Goal: Navigation & Orientation: Find specific page/section

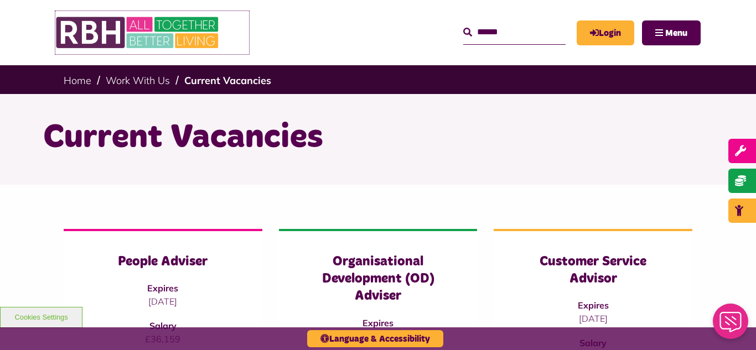
click at [160, 34] on img at bounding box center [138, 32] width 166 height 43
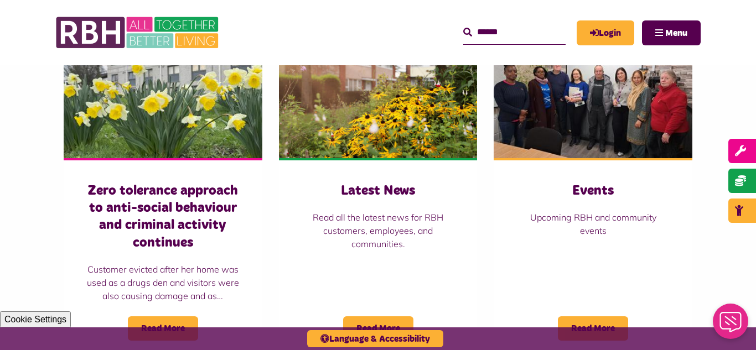
scroll to position [841, 0]
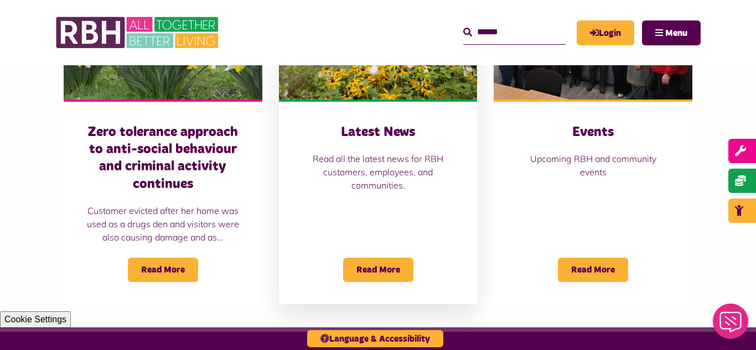
click at [361, 82] on img at bounding box center [378, 38] width 199 height 124
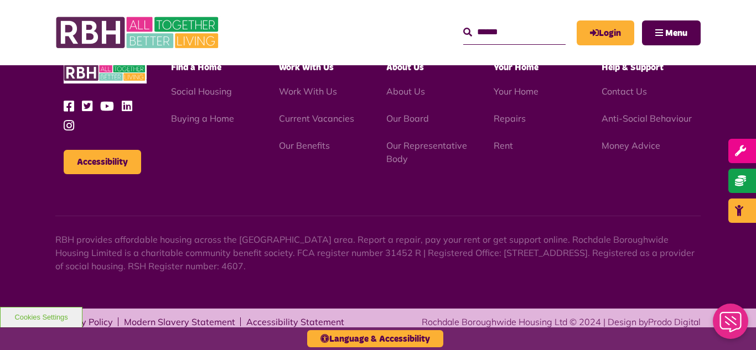
scroll to position [1204, 0]
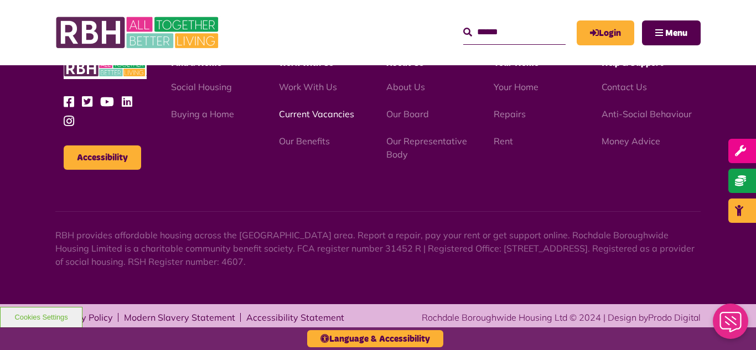
click at [303, 118] on link "Current Vacancies" at bounding box center [316, 113] width 75 height 11
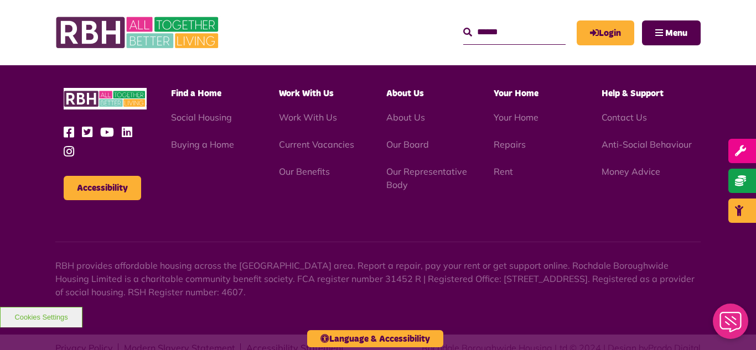
scroll to position [1300, 0]
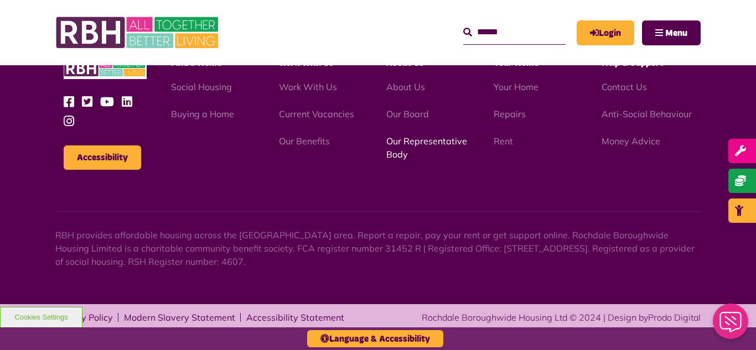
click at [419, 145] on link "Our Representative Body" at bounding box center [426, 148] width 81 height 24
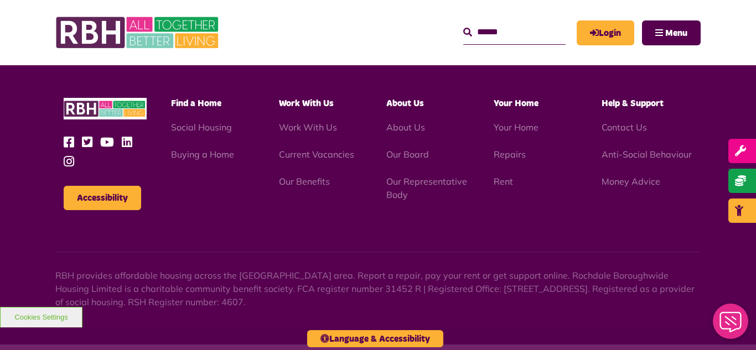
scroll to position [3212, 0]
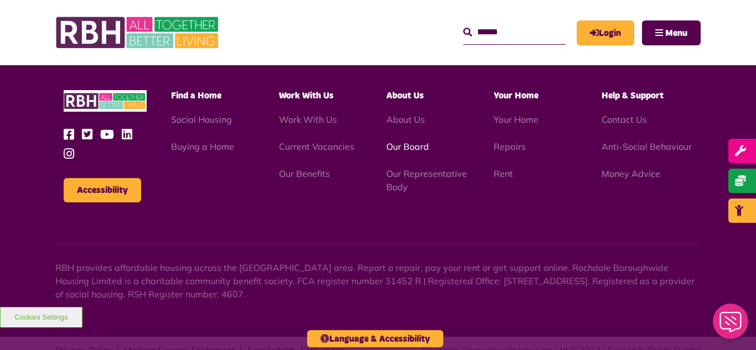
click at [406, 141] on link "Our Board" at bounding box center [407, 146] width 43 height 11
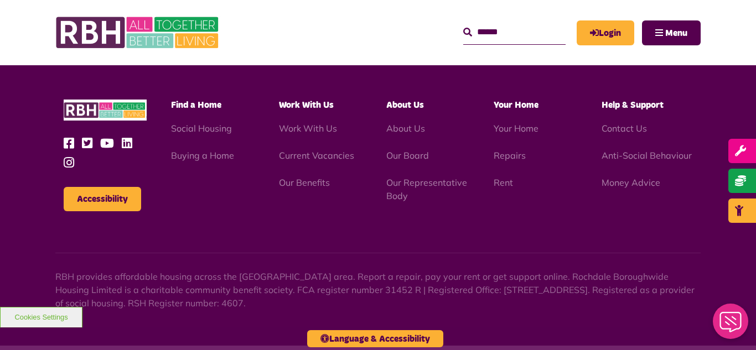
scroll to position [2905, 0]
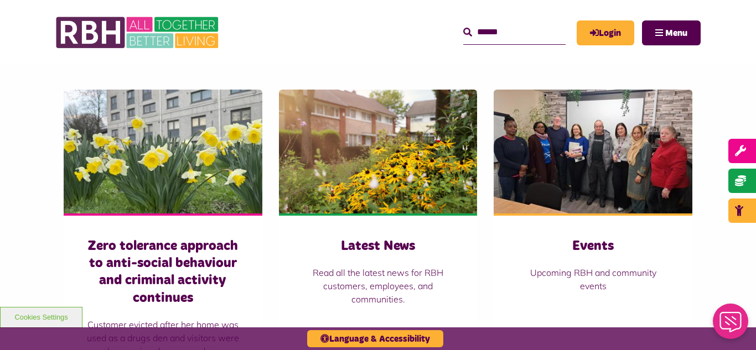
scroll to position [730, 0]
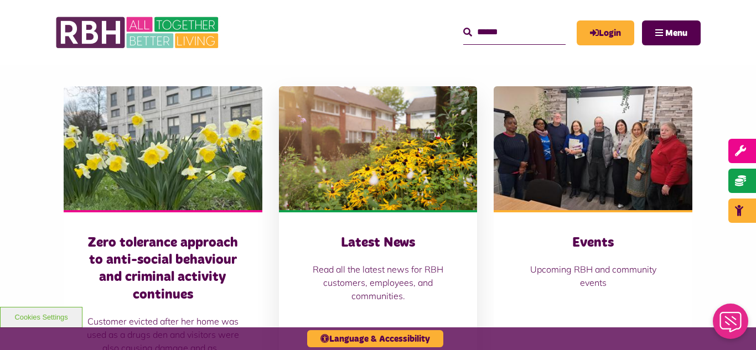
click at [391, 191] on img at bounding box center [378, 148] width 199 height 124
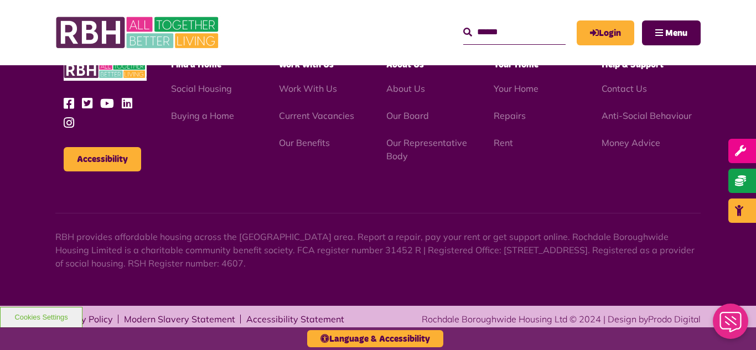
scroll to position [1204, 0]
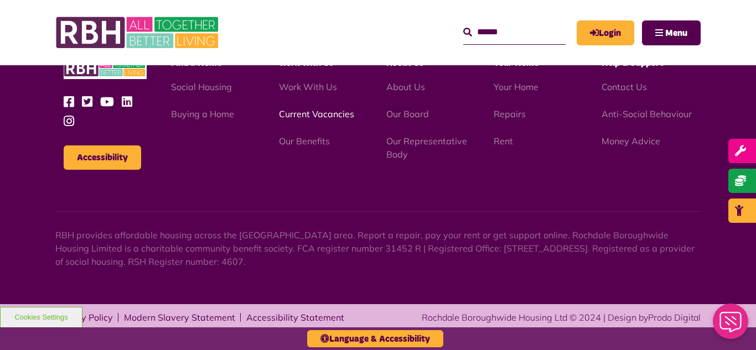
click at [304, 113] on link "Current Vacancies" at bounding box center [316, 113] width 75 height 11
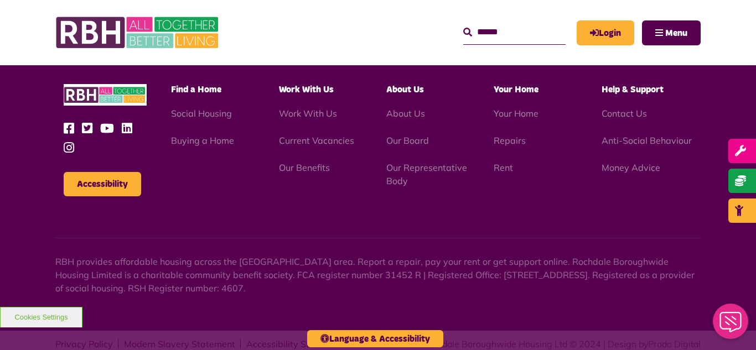
scroll to position [1300, 0]
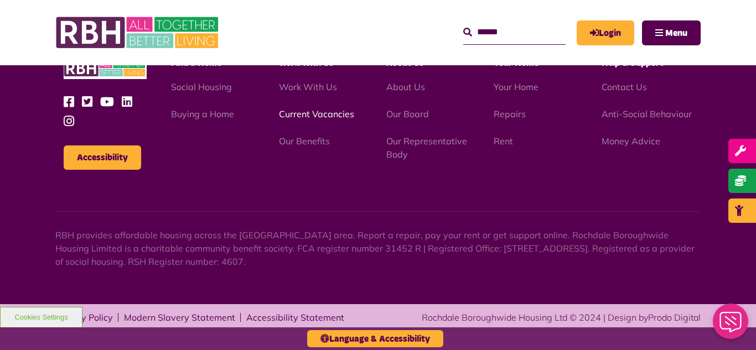
click at [308, 116] on link "Current Vacancies" at bounding box center [316, 113] width 75 height 11
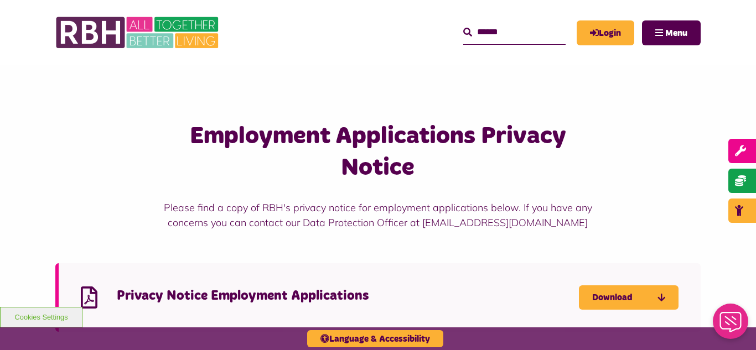
scroll to position [708, 0]
